Goal: Information Seeking & Learning: Learn about a topic

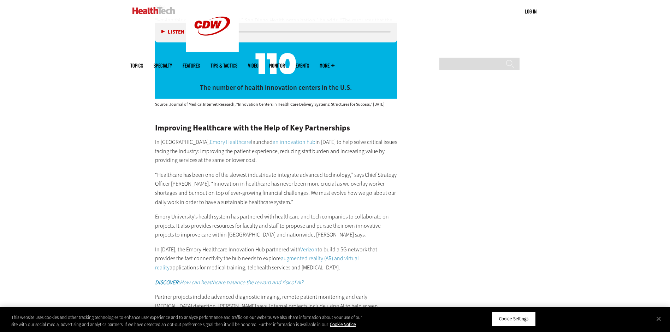
scroll to position [1696, 0]
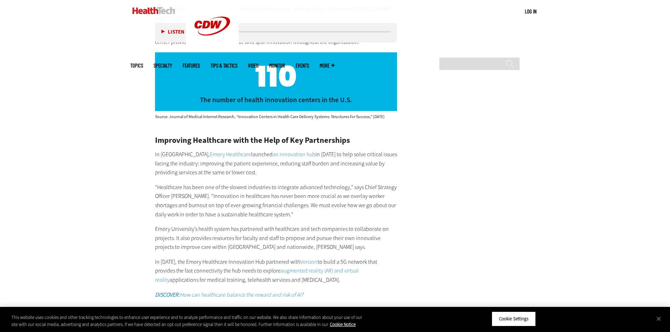
click at [144, 123] on article "May 22 2024 Twitter Facebook LinkedIn Reddit Flipboard Email Management Why Hea…" at bounding box center [269, 68] width 256 height 2841
click at [273, 150] on link "an innovation hub" at bounding box center [294, 153] width 43 height 7
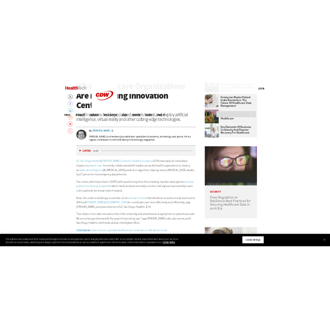
scroll to position [283, 0]
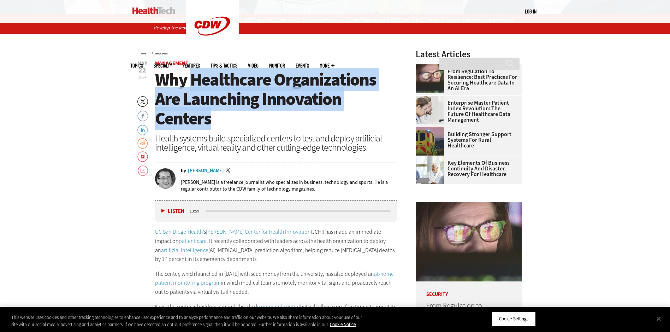
drag, startPoint x: 193, startPoint y: 81, endPoint x: 291, endPoint y: 113, distance: 103.1
click at [291, 113] on h1 "Why Healthcare Organizations Are Launching Innovation Centers" at bounding box center [276, 99] width 242 height 58
copy span "Healthcare Organizations Are Launching Innovation Centers"
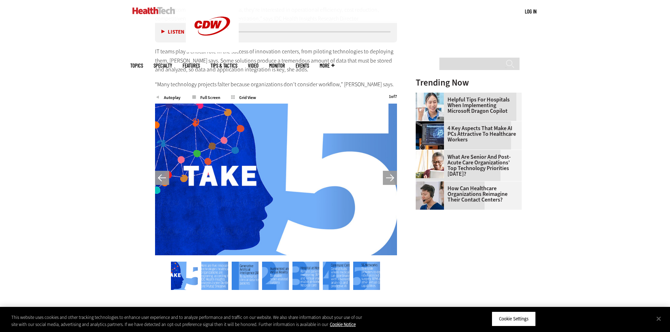
scroll to position [918, 0]
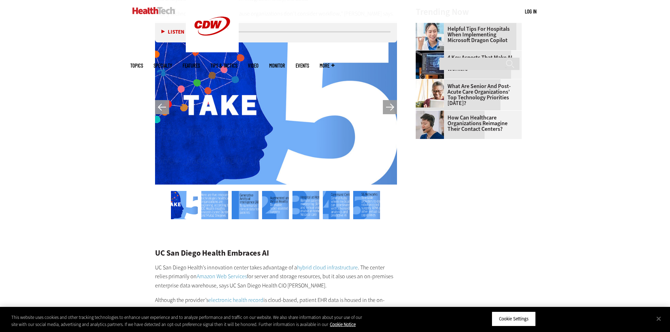
click at [194, 206] on img at bounding box center [184, 205] width 27 height 28
click at [213, 206] on img at bounding box center [214, 205] width 27 height 28
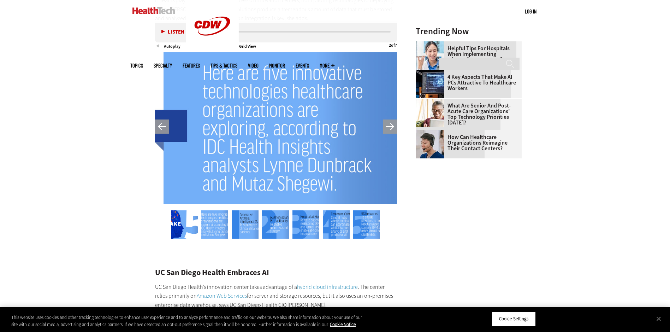
scroll to position [883, 0]
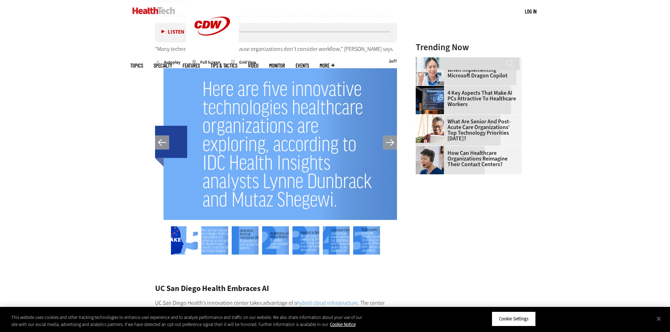
click at [233, 238] on img at bounding box center [245, 240] width 27 height 28
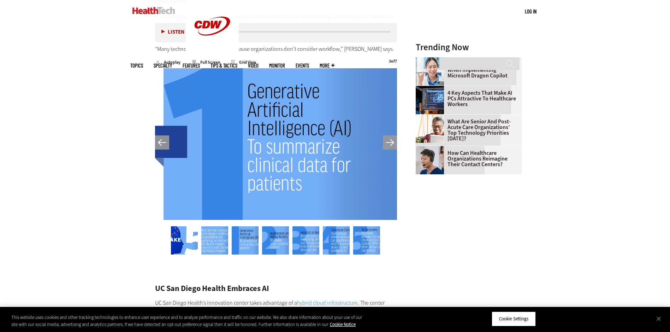
click at [268, 241] on img at bounding box center [275, 240] width 27 height 28
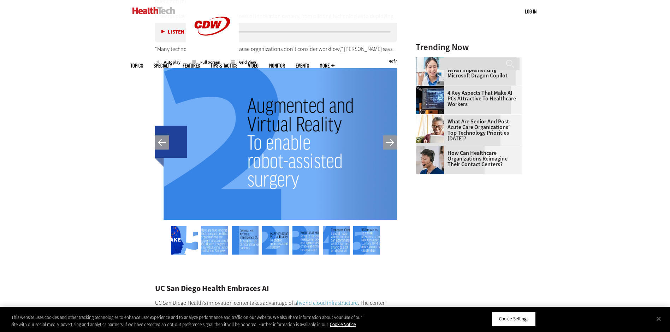
click at [297, 243] on img at bounding box center [305, 240] width 27 height 28
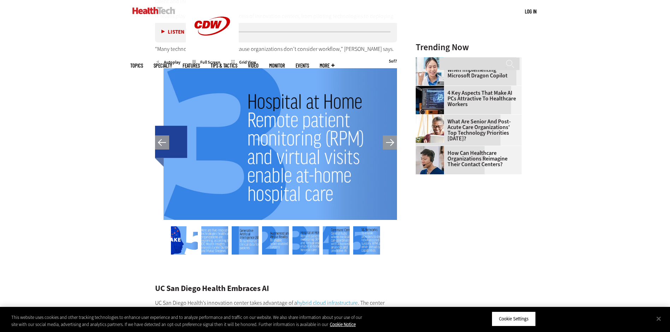
click at [329, 242] on img at bounding box center [336, 240] width 27 height 28
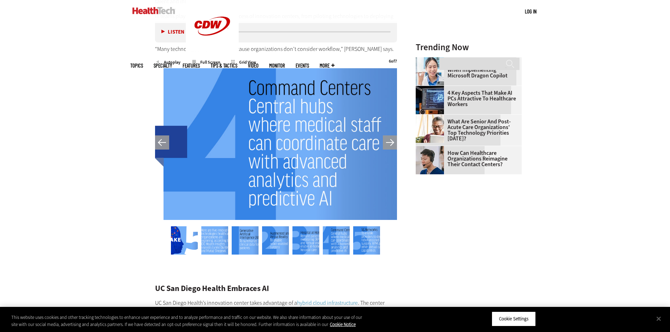
click at [357, 238] on img at bounding box center [366, 240] width 27 height 28
